Goal: Task Accomplishment & Management: Complete application form

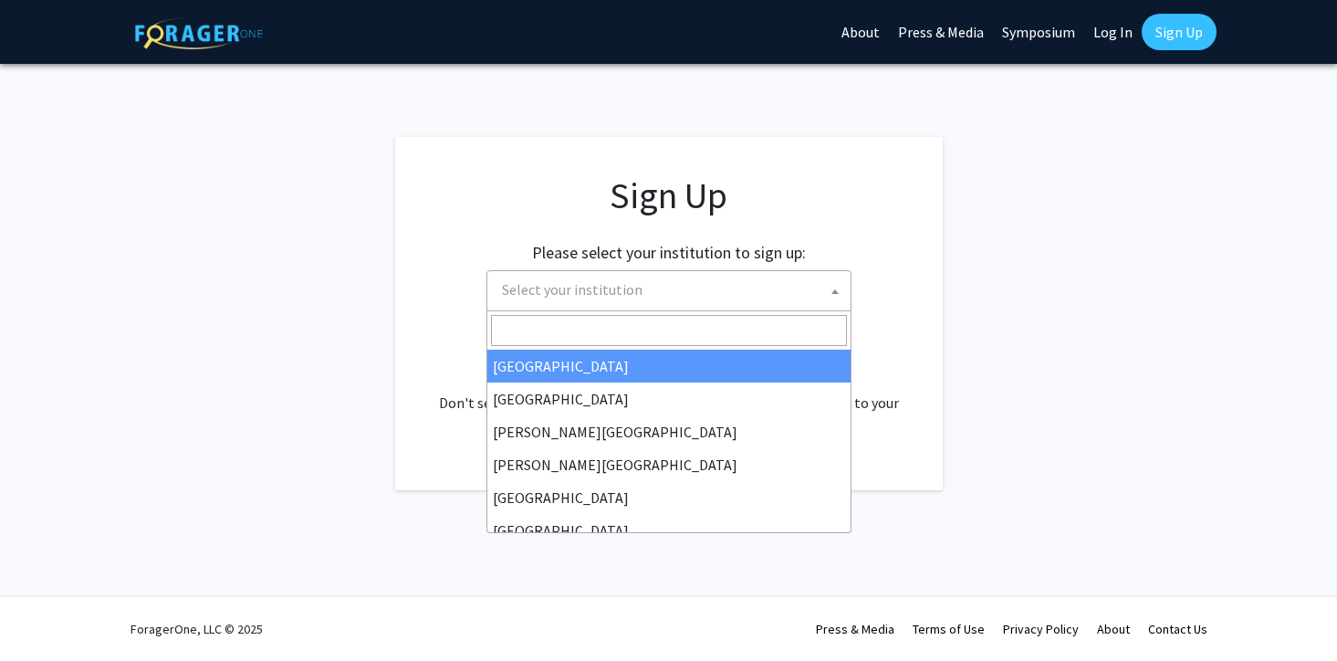
click at [698, 282] on span "Select your institution" at bounding box center [673, 289] width 356 height 37
click at [1140, 303] on app-signup "Sign Up Please select your institution to sign up: Baylor University Brandeis U…" at bounding box center [668, 313] width 1337 height 353
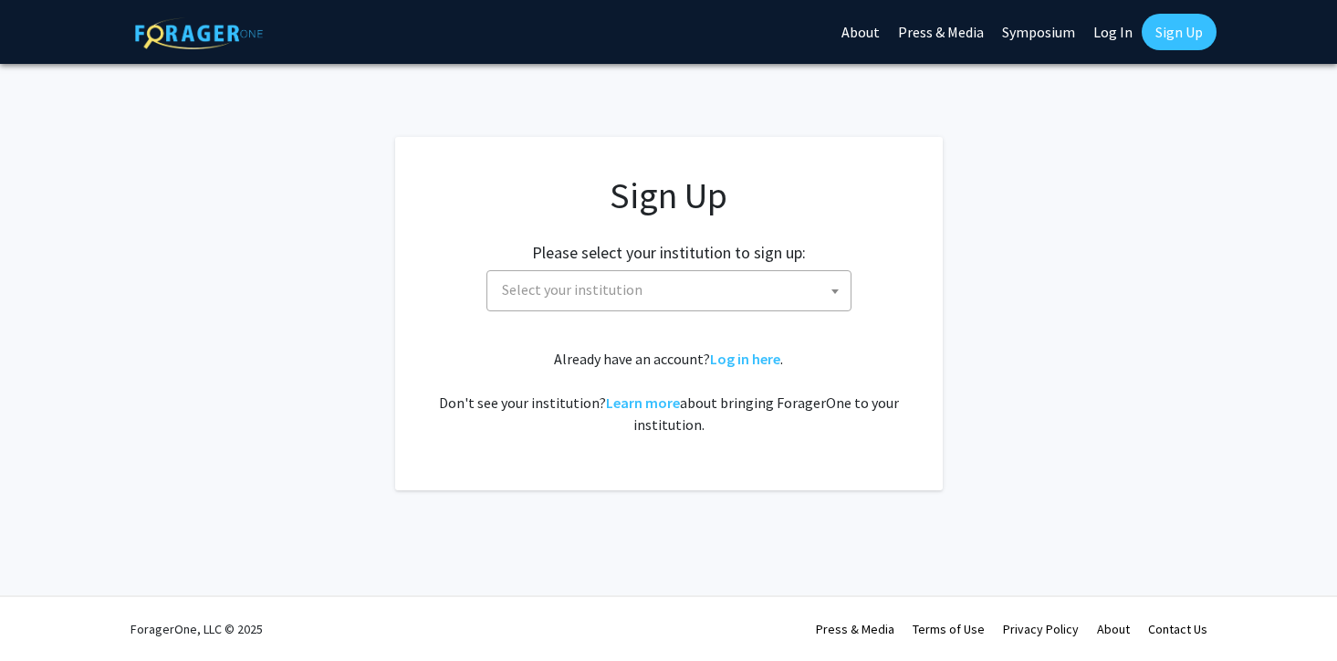
click at [1103, 37] on link "Log In" at bounding box center [1114, 32] width 58 height 64
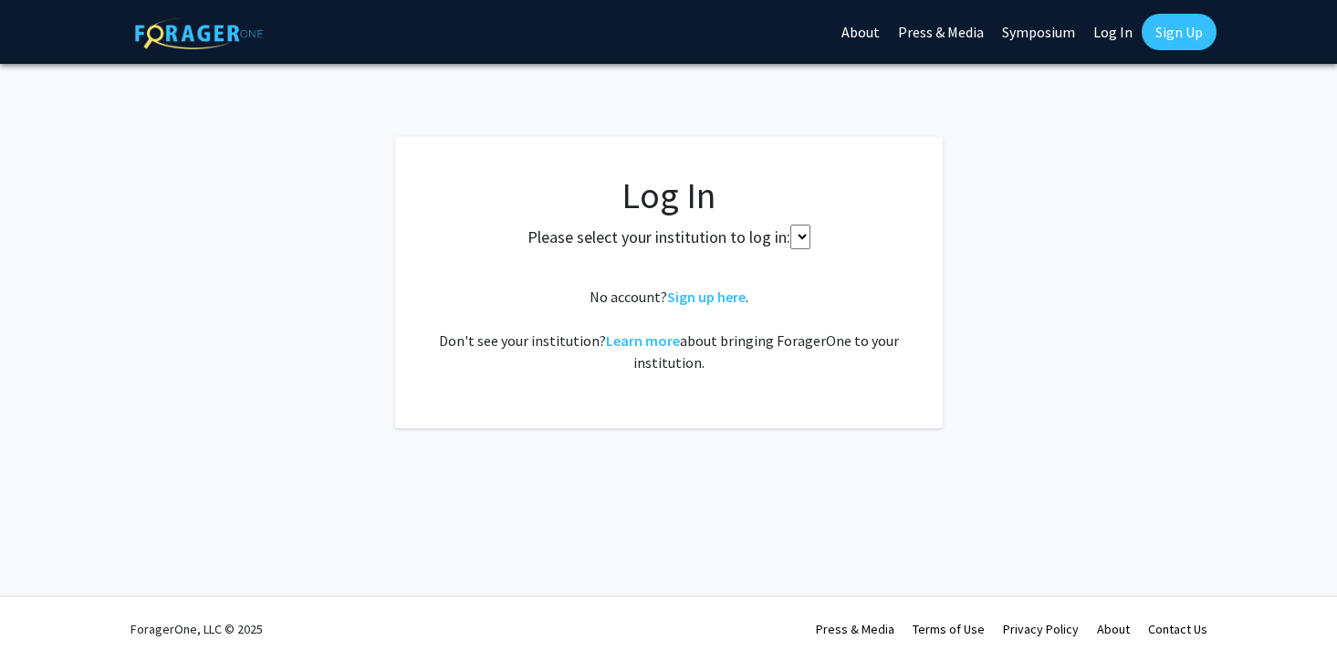
select select
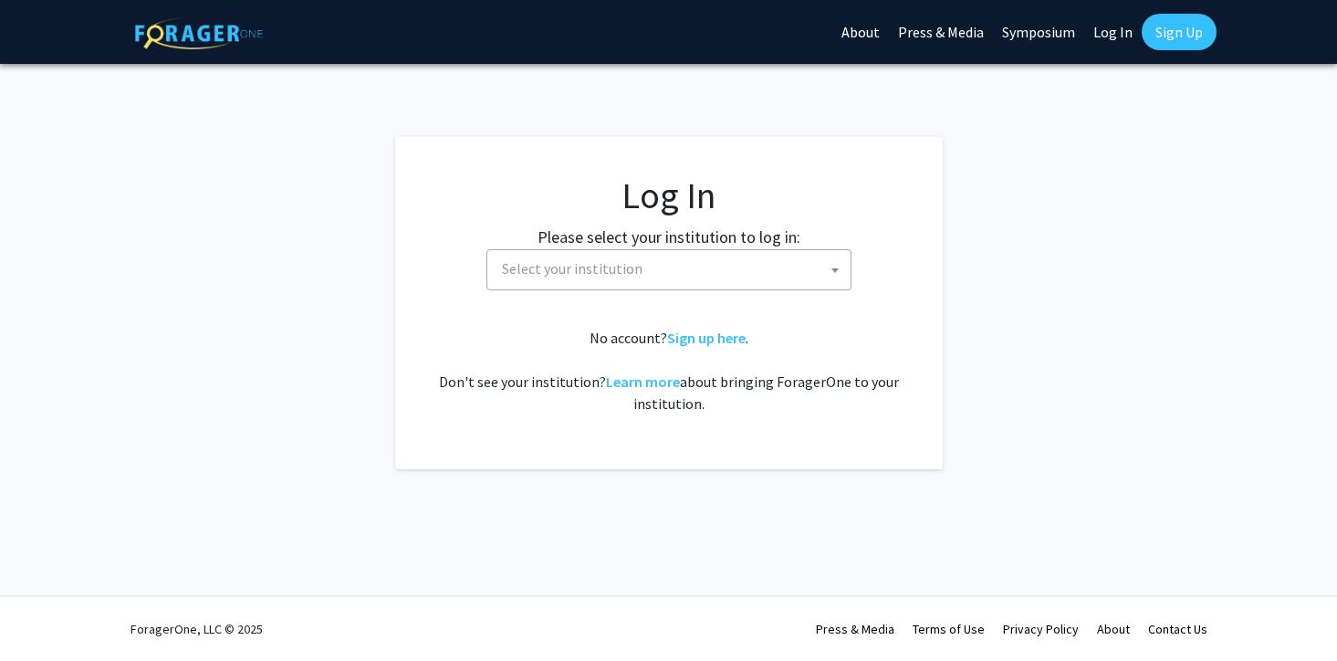
click at [740, 274] on span "Select your institution" at bounding box center [673, 268] width 356 height 37
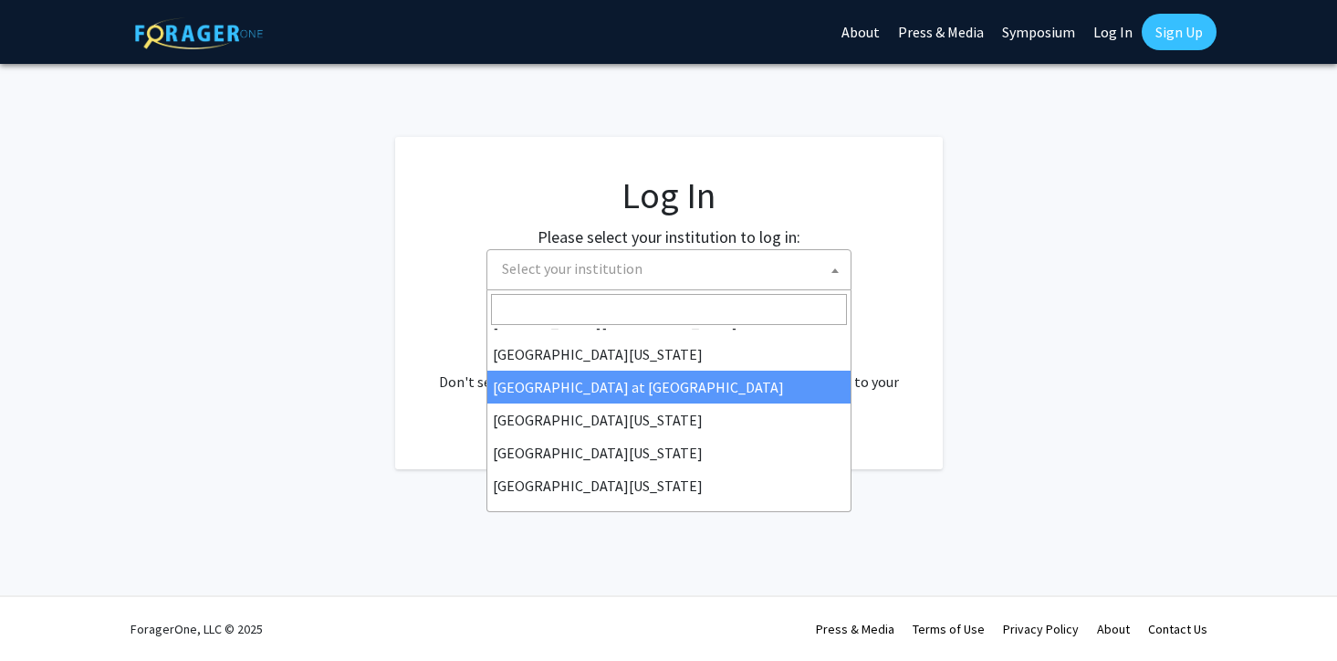
scroll to position [639, 0]
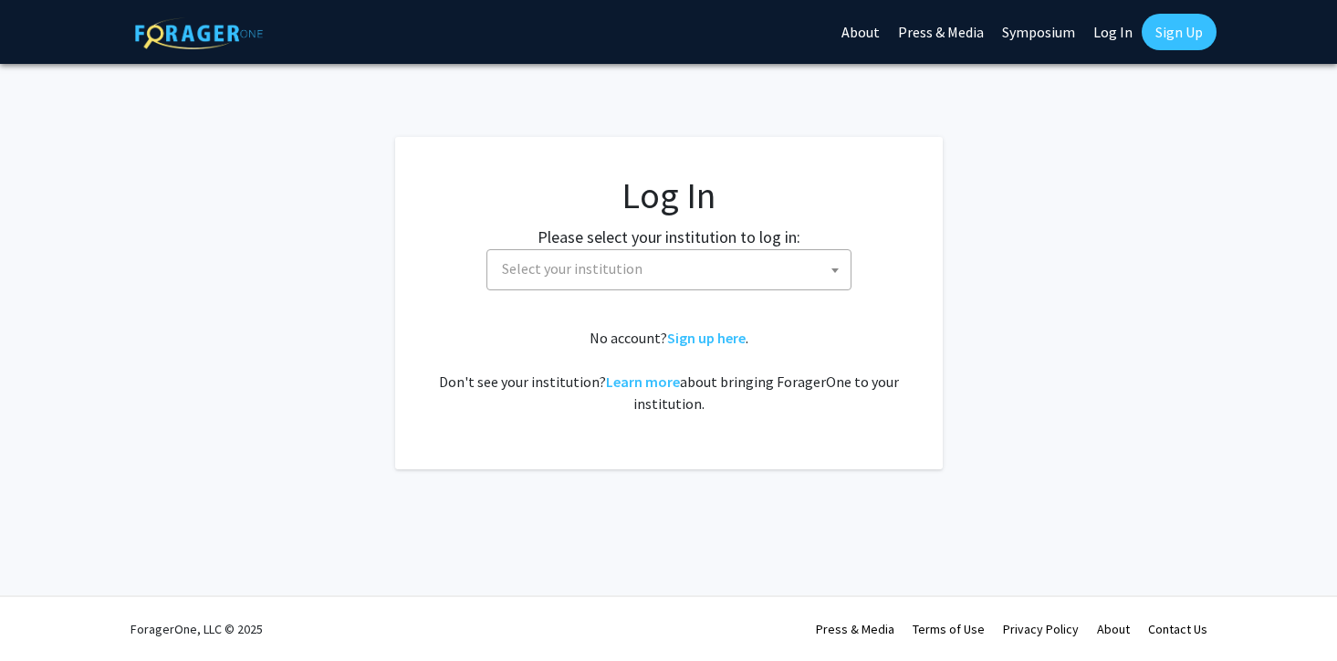
click at [1033, 281] on fg-login "Log In Please select your institution to log in: Baylor University Brandeis Uni…" at bounding box center [668, 303] width 1337 height 332
click at [206, 25] on img at bounding box center [199, 33] width 128 height 32
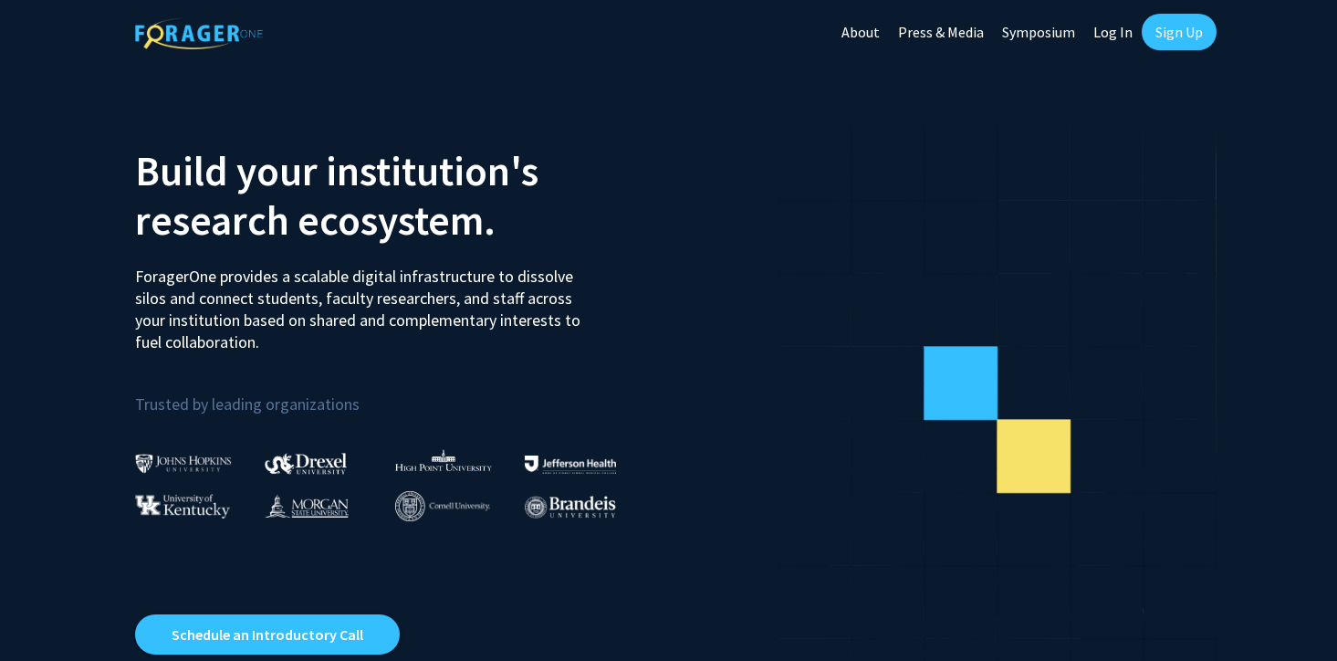
click at [1126, 27] on link "Log In" at bounding box center [1114, 32] width 58 height 64
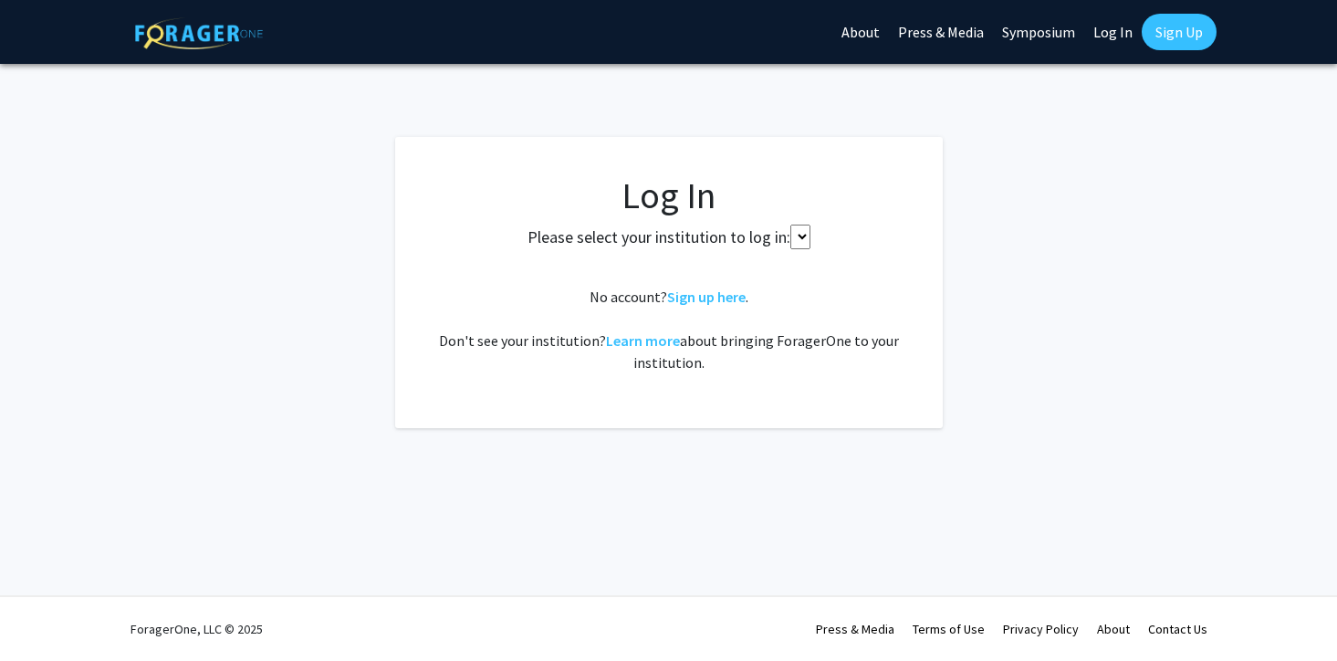
select select
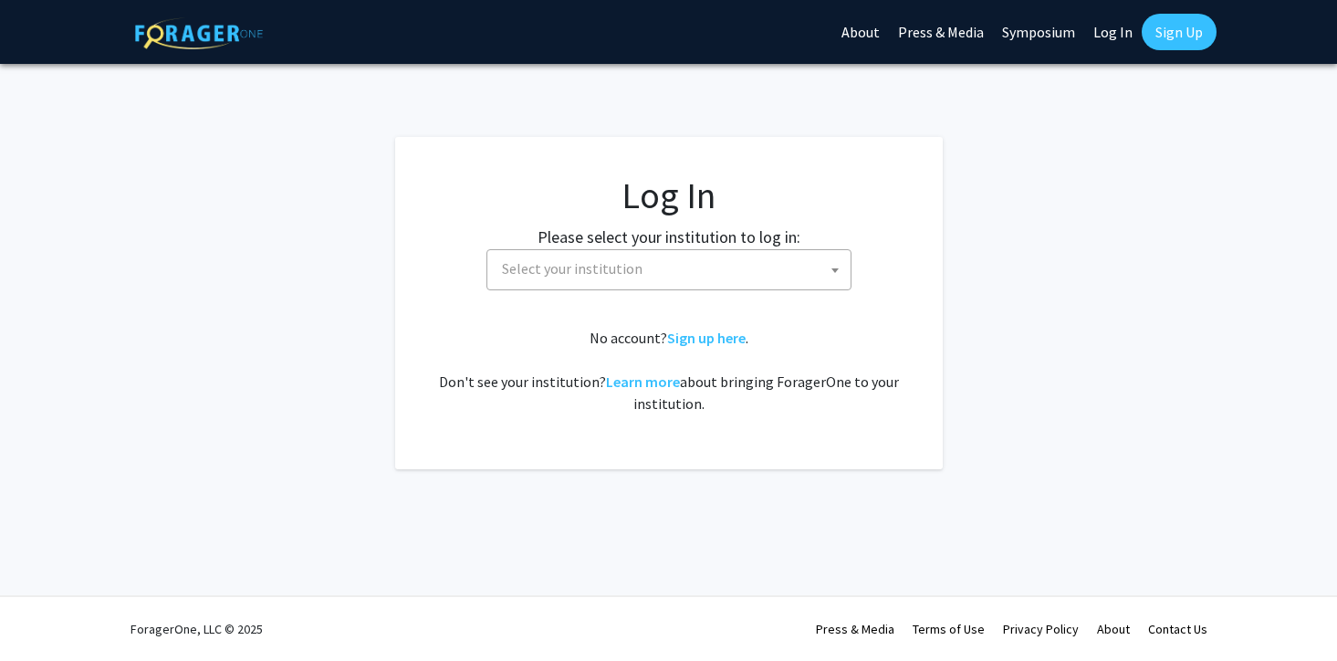
click at [718, 272] on span "Select your institution" at bounding box center [673, 268] width 356 height 37
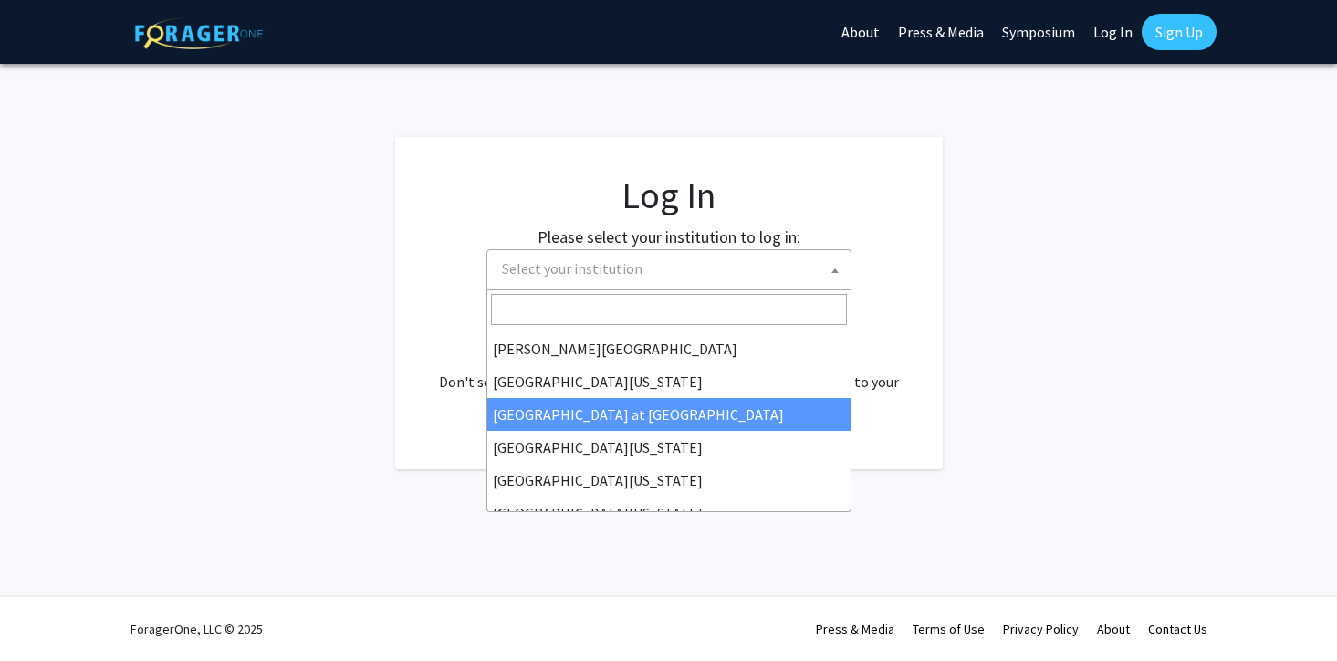
scroll to position [639, 0]
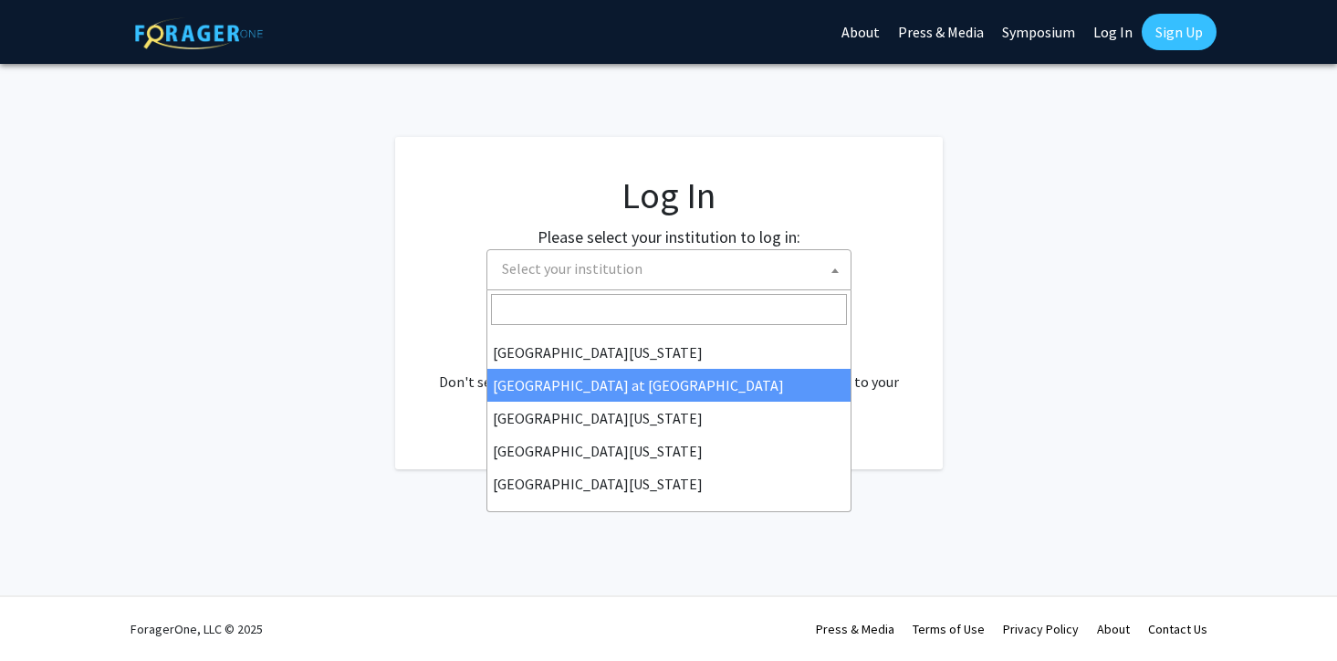
click at [1018, 290] on fg-login "Log In Please select your institution to log in: Baylor University Brandeis Uni…" at bounding box center [668, 303] width 1337 height 332
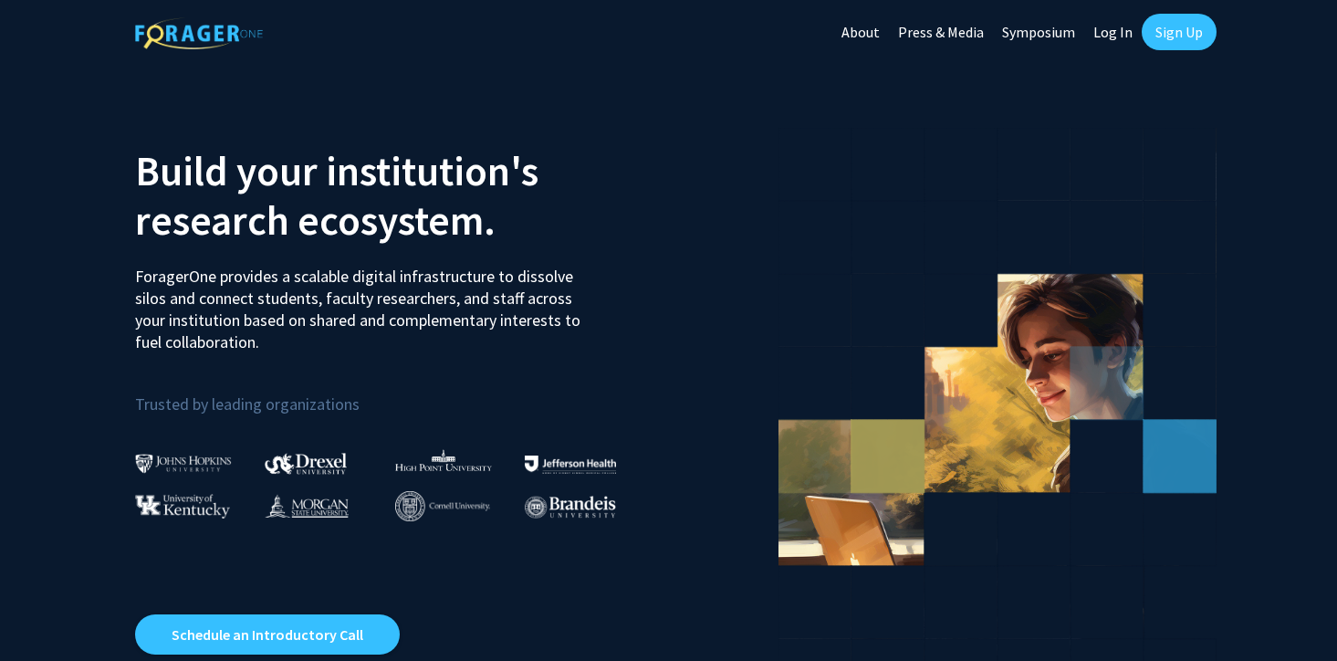
click at [1175, 41] on link "Sign Up" at bounding box center [1179, 32] width 75 height 37
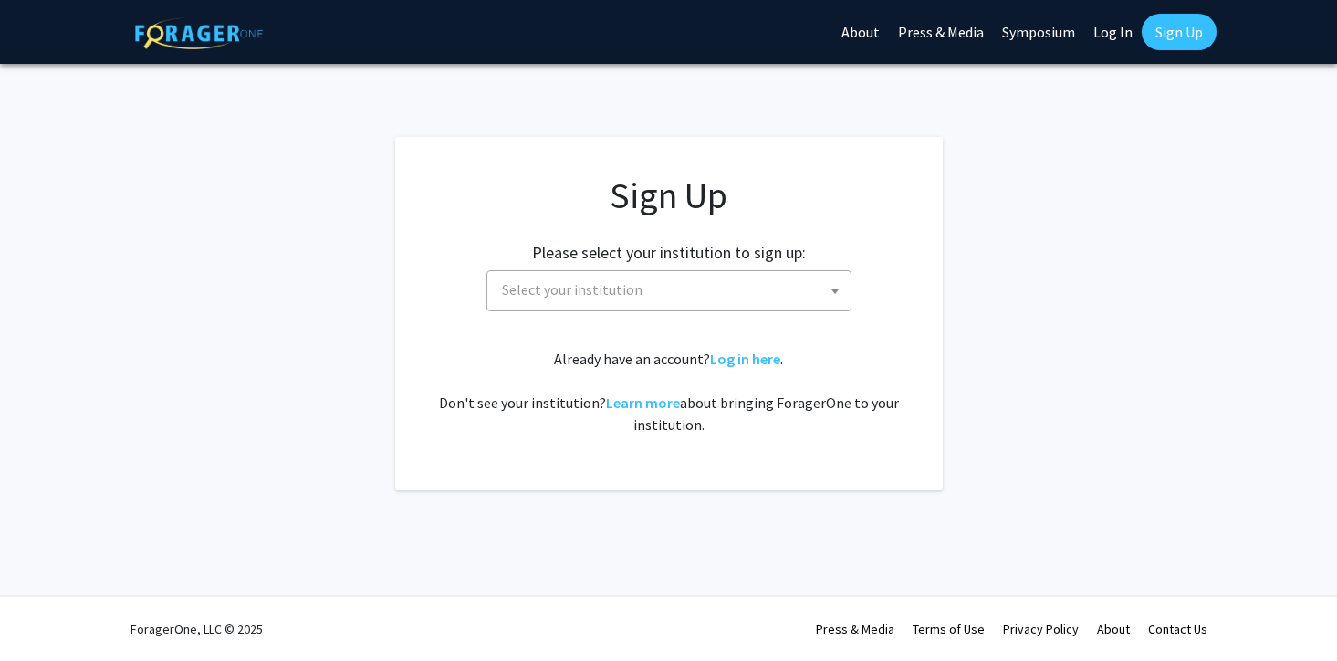
click at [789, 291] on span "Select your institution" at bounding box center [673, 289] width 356 height 37
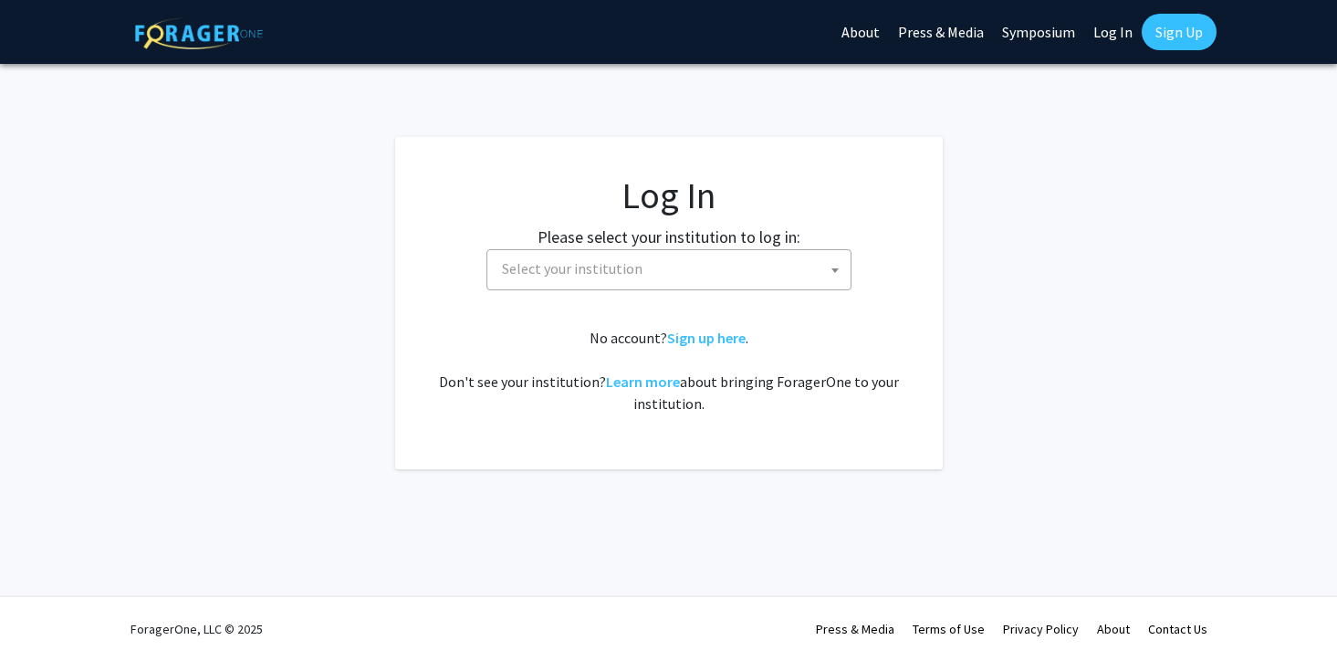
select select
click at [587, 278] on span "Select your institution" at bounding box center [673, 268] width 356 height 37
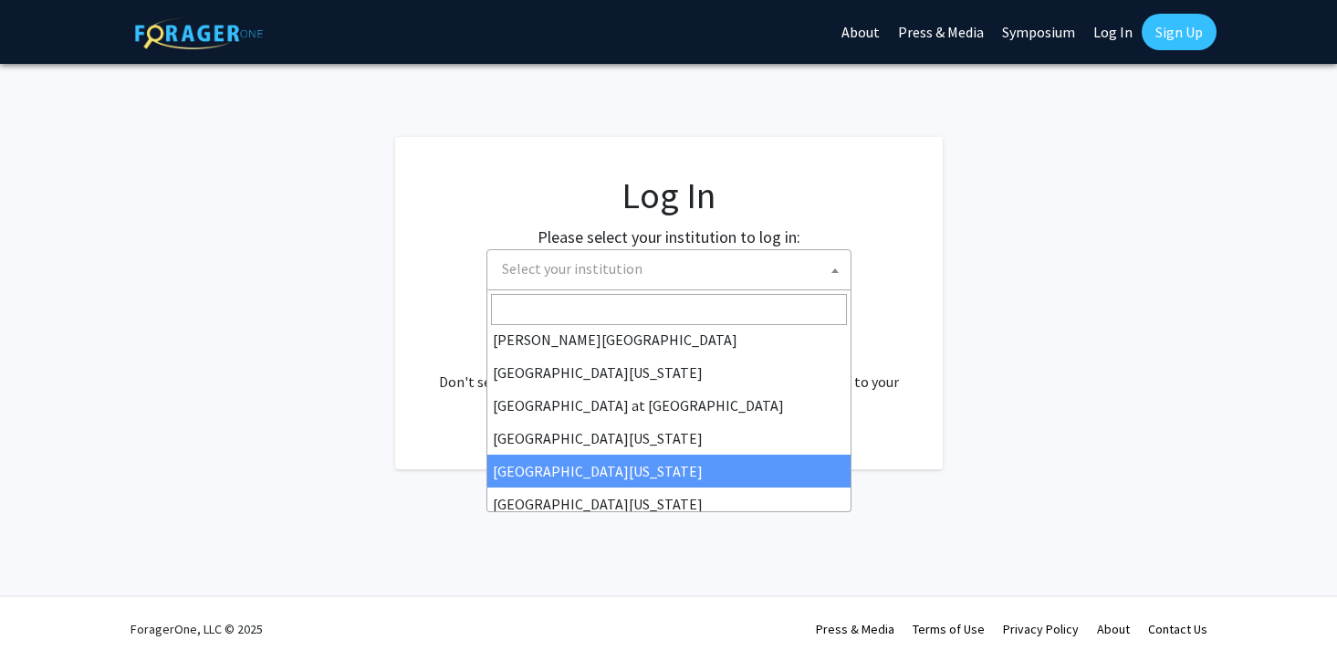
scroll to position [639, 0]
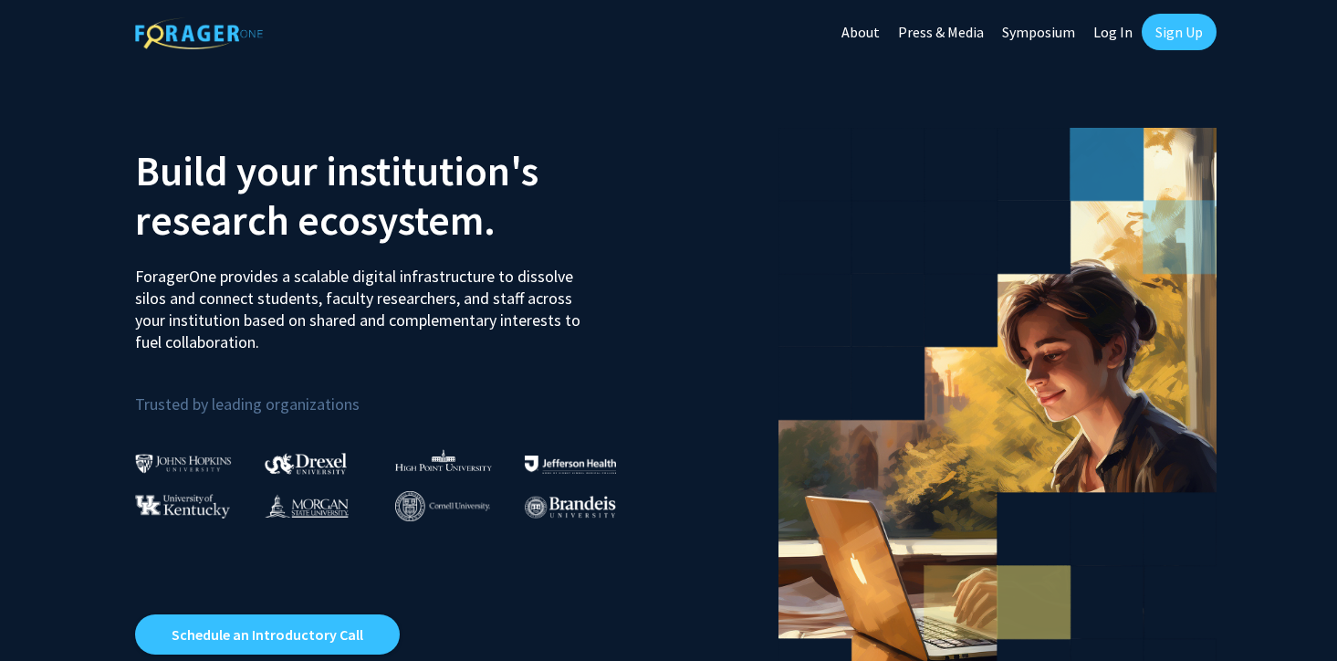
click at [420, 504] on img at bounding box center [442, 506] width 95 height 30
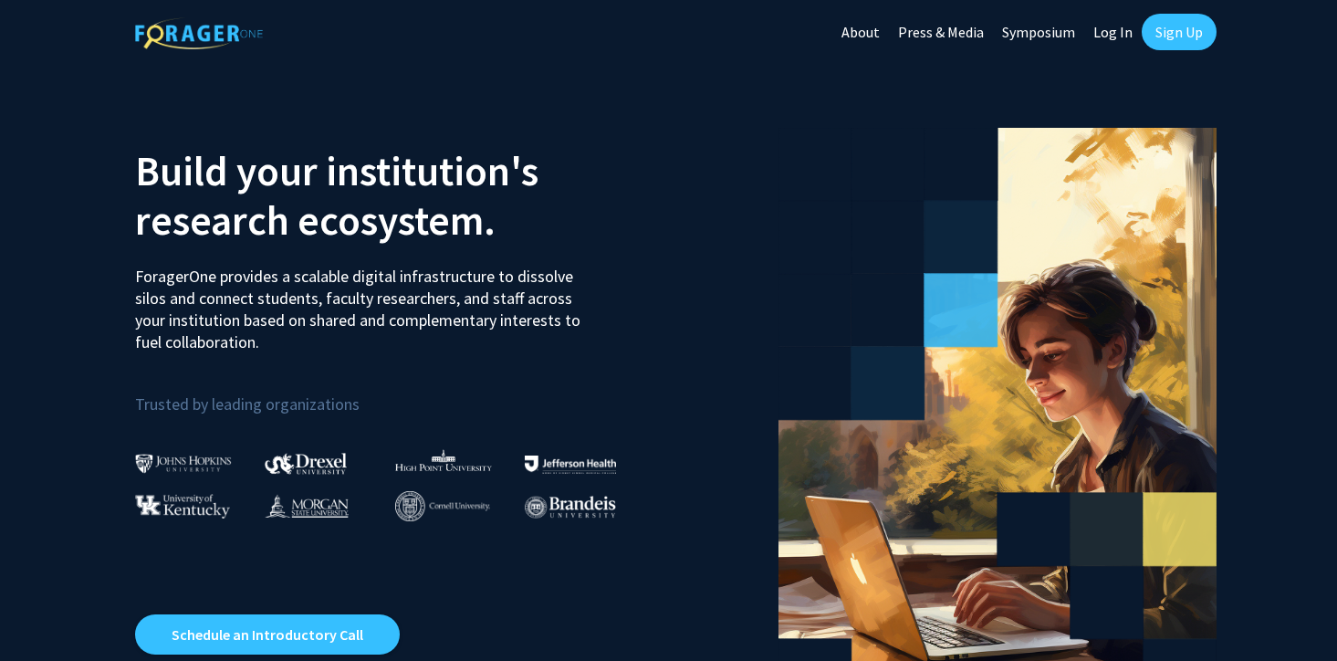
click at [401, 506] on img at bounding box center [442, 506] width 95 height 30
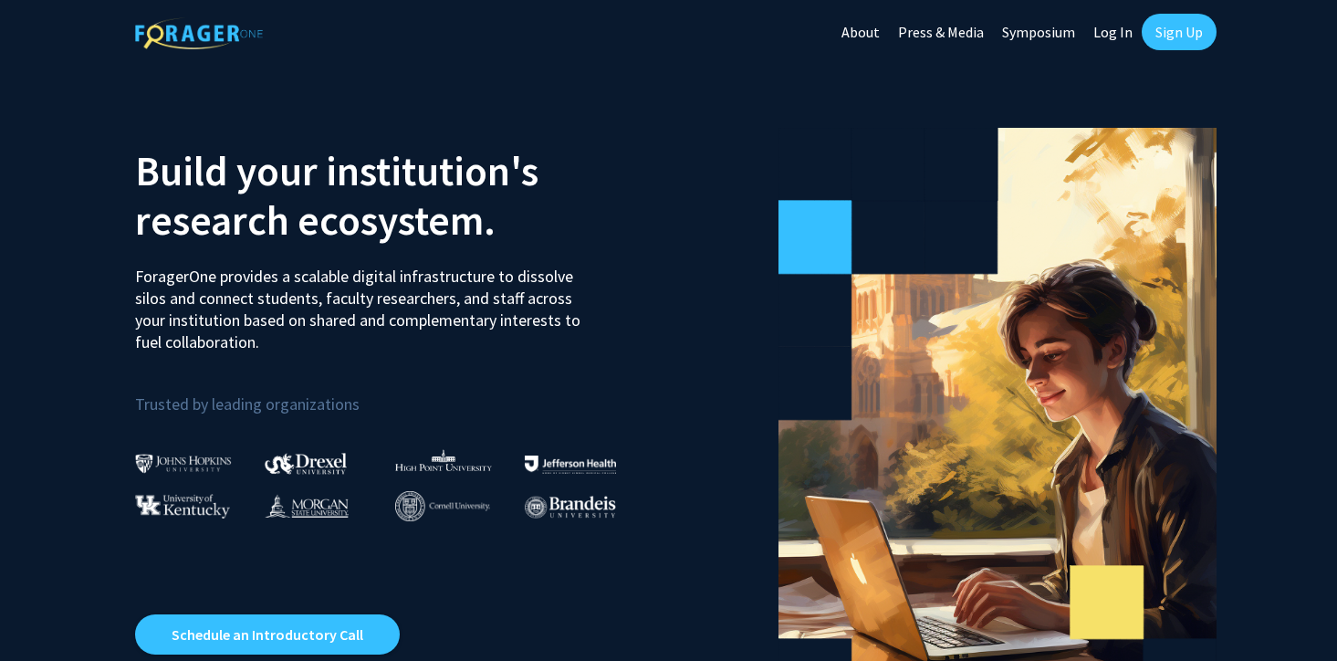
click at [1171, 29] on link "Sign Up" at bounding box center [1179, 32] width 75 height 37
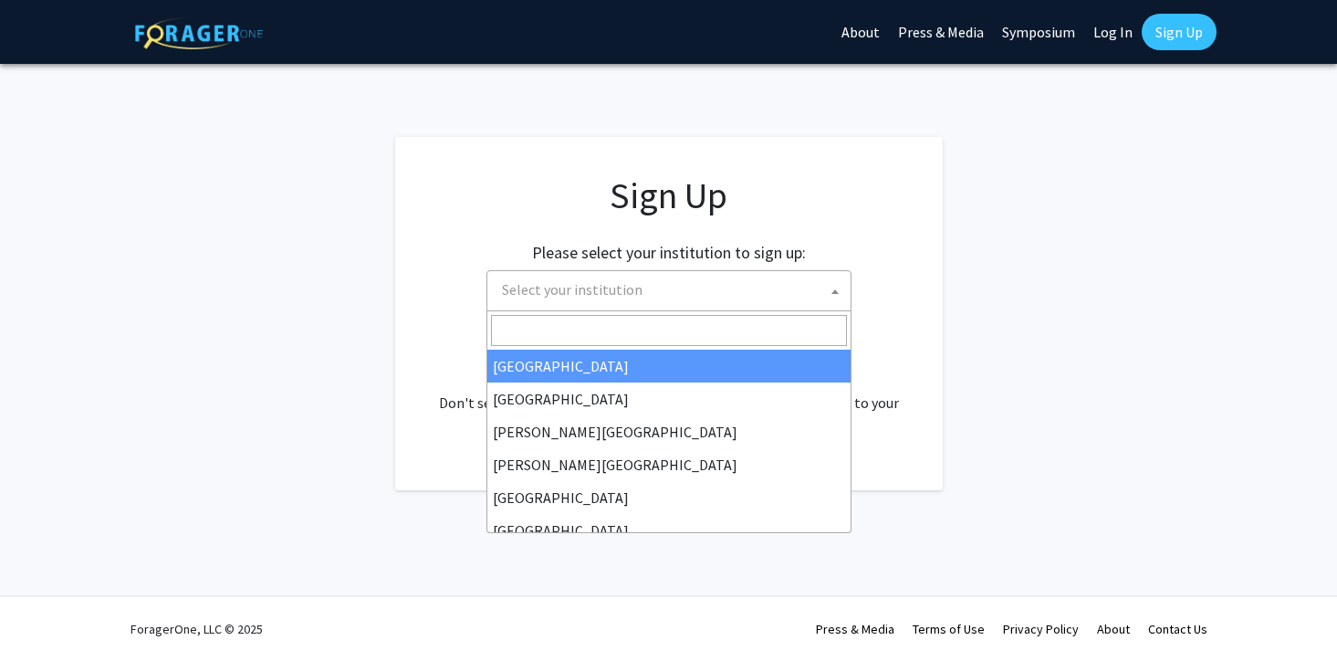
click at [668, 298] on span "Select your institution" at bounding box center [673, 289] width 356 height 37
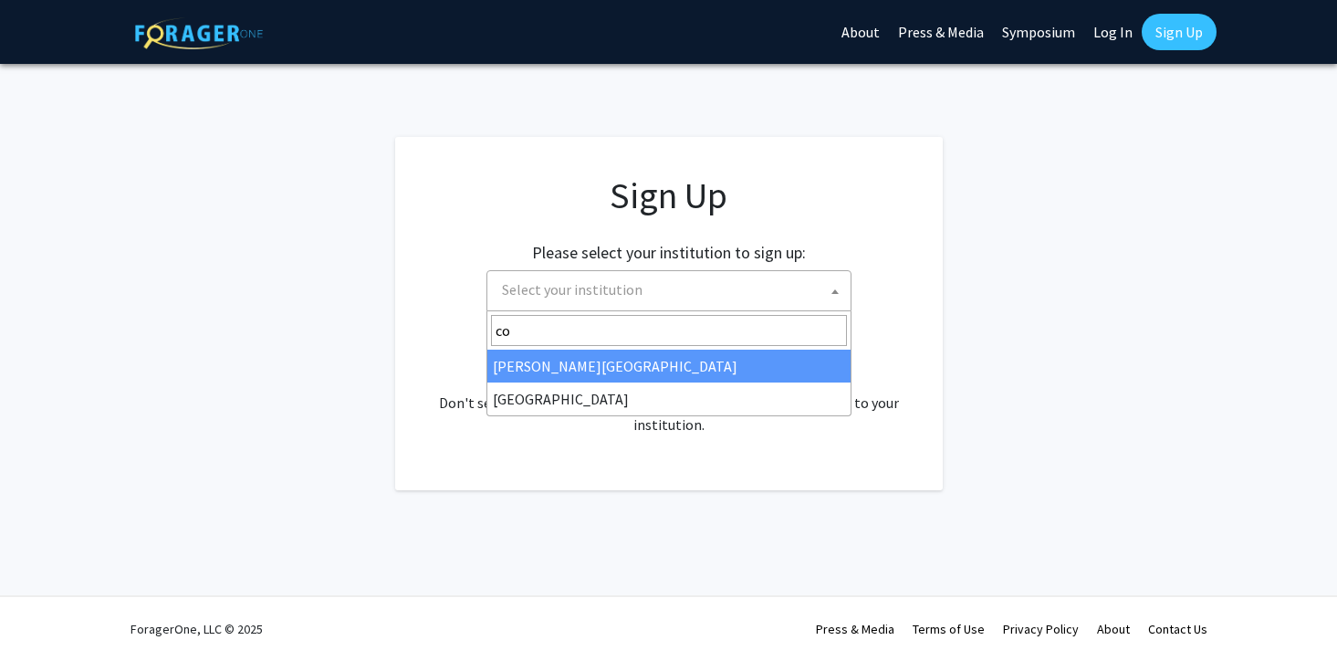
type input "c"
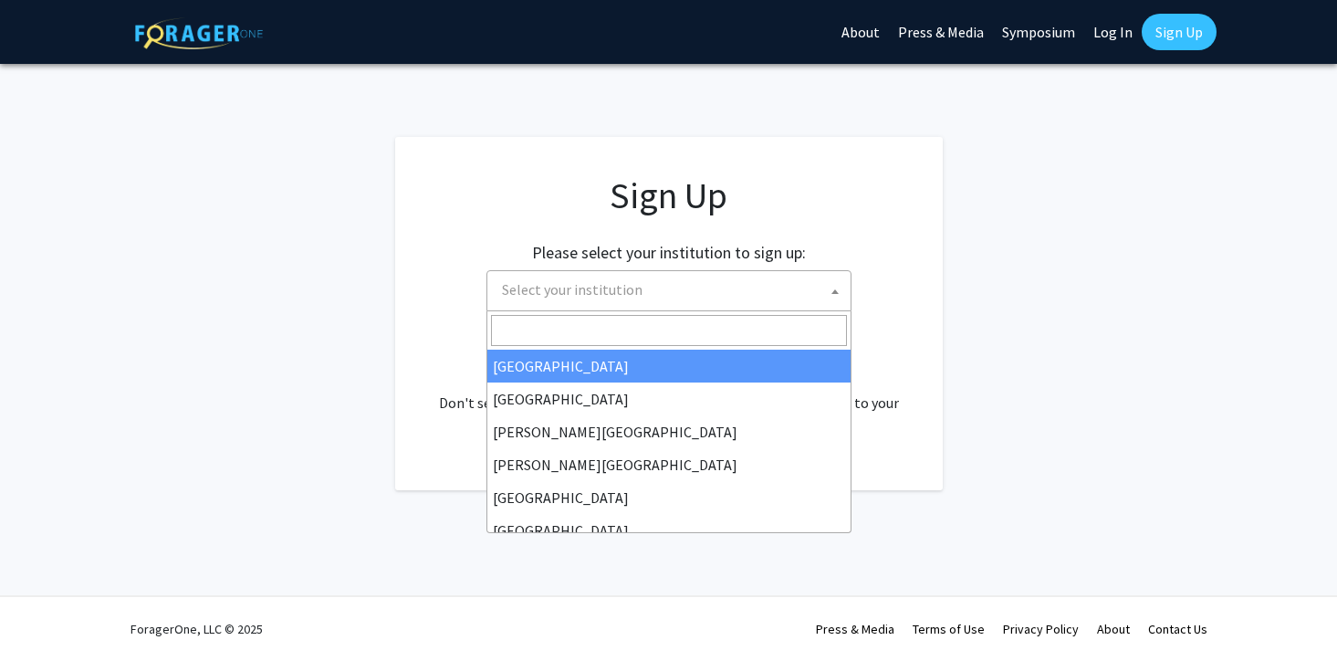
click at [1050, 372] on app-signup "Sign Up Please select your institution to sign up: Baylor University Brandeis U…" at bounding box center [668, 313] width 1337 height 353
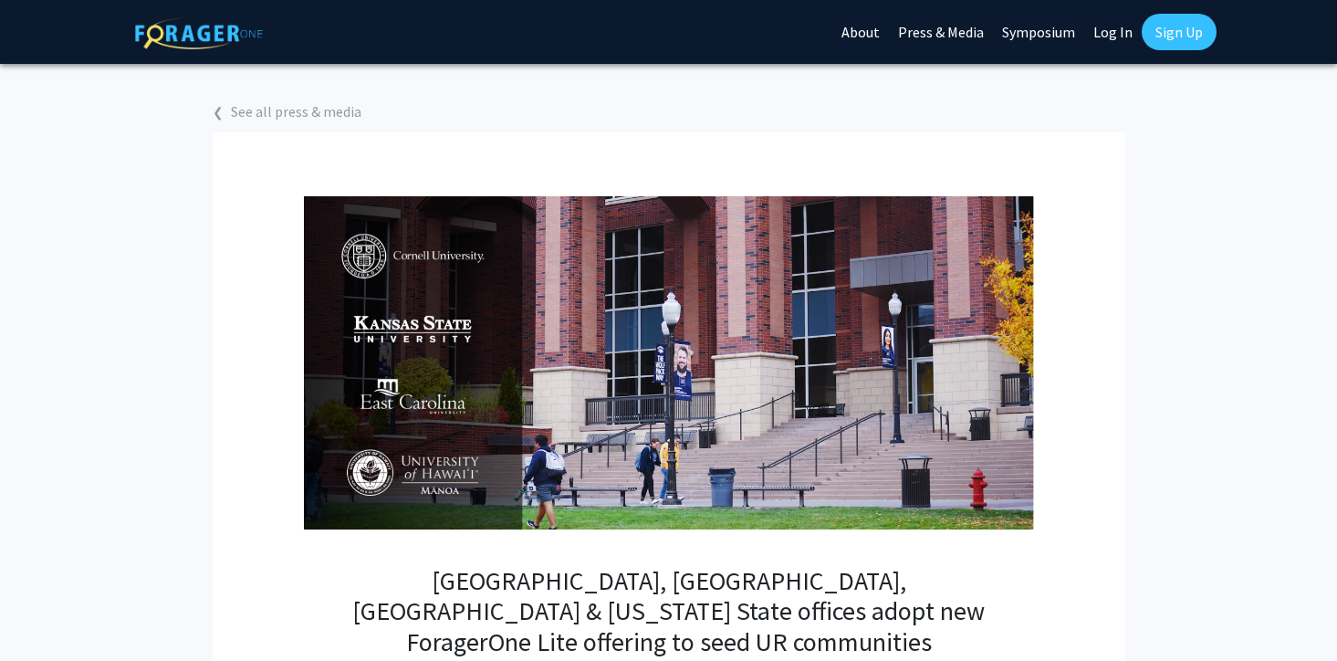
click at [368, 259] on img at bounding box center [669, 362] width 730 height 333
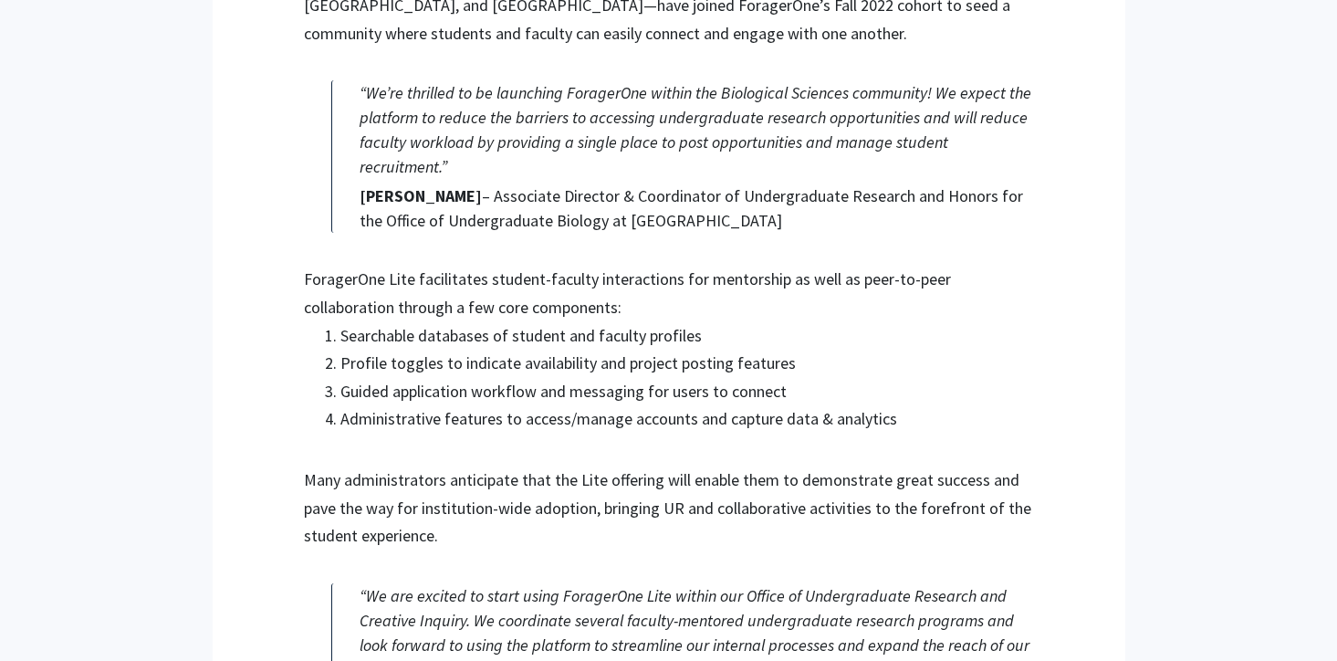
scroll to position [1292, 0]
